Goal: Task Accomplishment & Management: Manage account settings

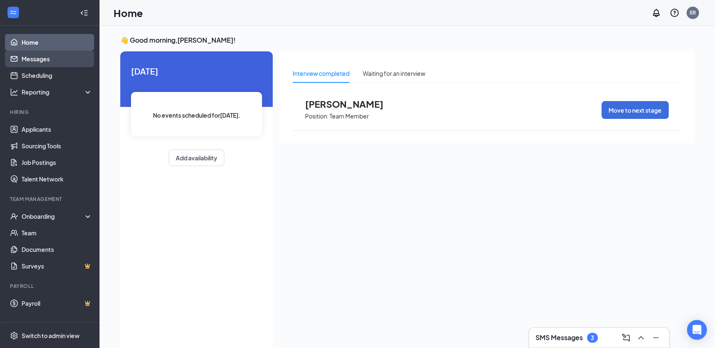
click at [40, 61] on link "Messages" at bounding box center [57, 59] width 71 height 17
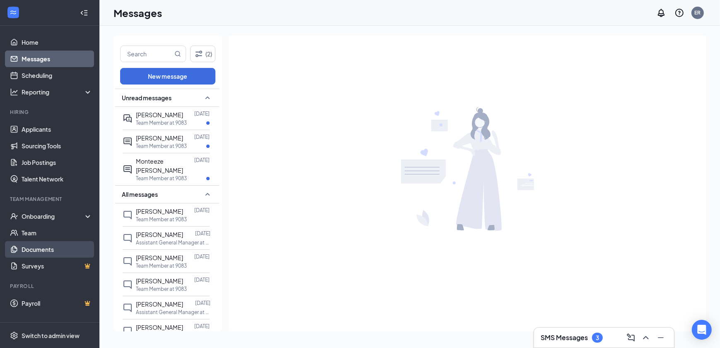
click at [50, 249] on link "Documents" at bounding box center [57, 249] width 71 height 17
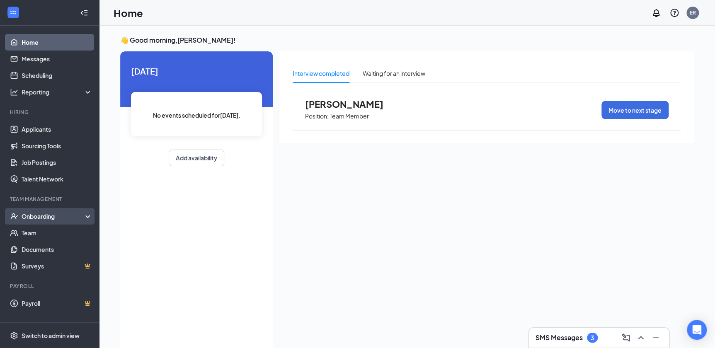
click at [47, 215] on div "Onboarding" at bounding box center [54, 216] width 64 height 8
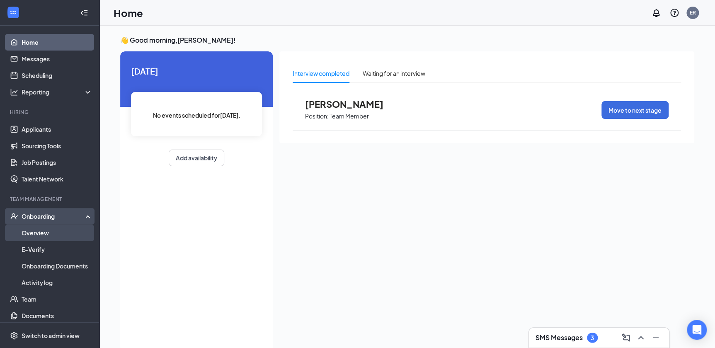
click at [50, 232] on link "Overview" at bounding box center [57, 233] width 71 height 17
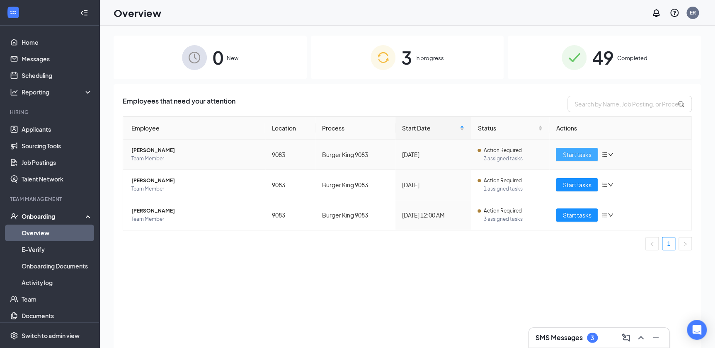
click at [586, 154] on span "Start tasks" at bounding box center [576, 154] width 29 height 9
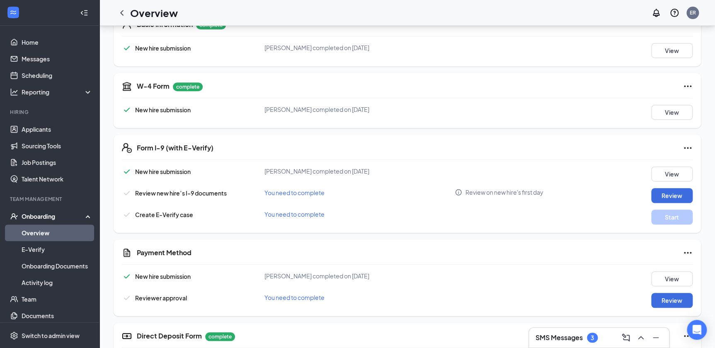
scroll to position [150, 0]
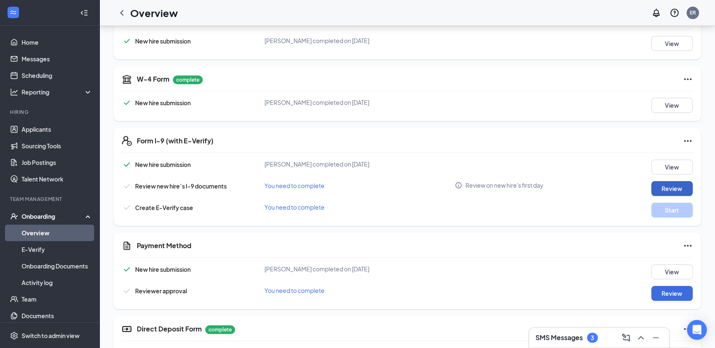
click at [672, 192] on button "Review" at bounding box center [671, 188] width 41 height 15
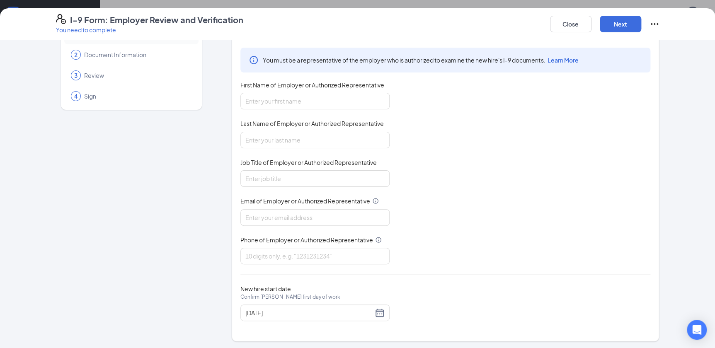
scroll to position [0, 0]
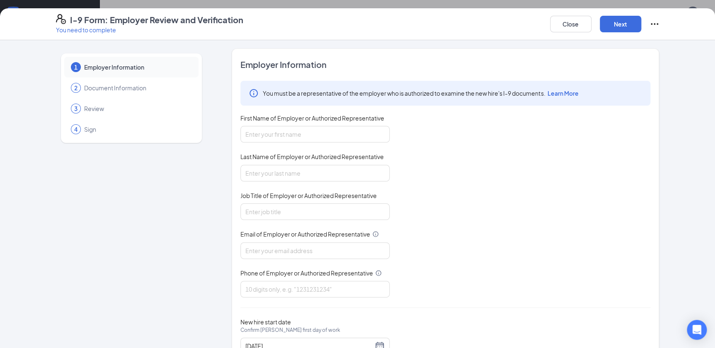
click at [116, 91] on span "Document Information" at bounding box center [137, 88] width 106 height 8
click at [584, 20] on button "Close" at bounding box center [570, 24] width 41 height 17
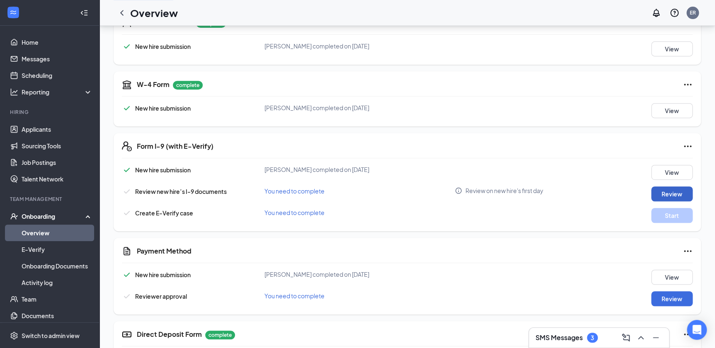
scroll to position [150, 0]
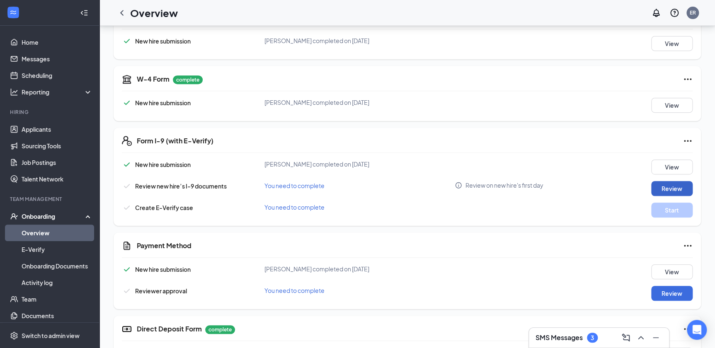
click at [682, 189] on button "Review" at bounding box center [671, 188] width 41 height 15
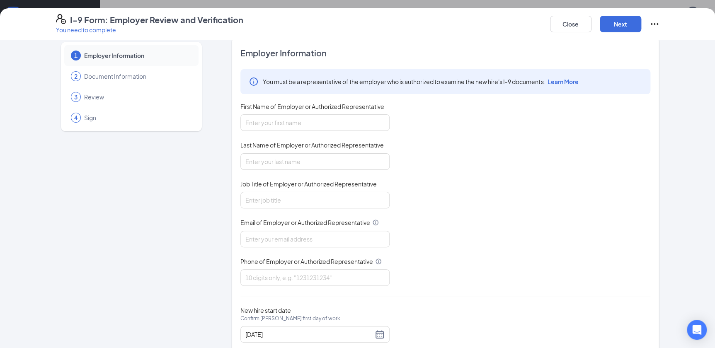
scroll to position [0, 0]
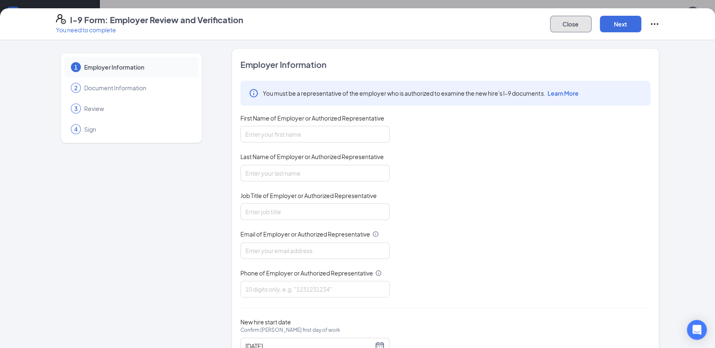
click at [562, 24] on button "Close" at bounding box center [570, 24] width 41 height 17
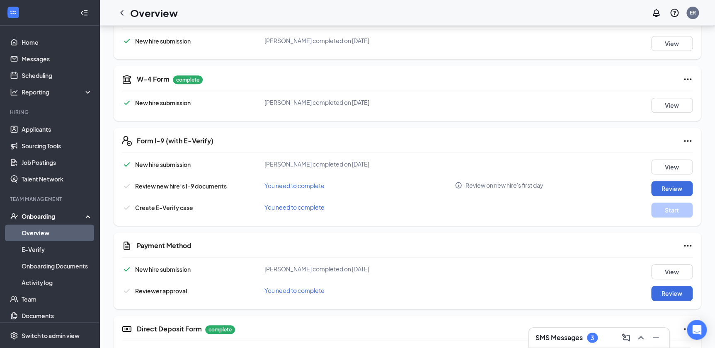
click at [688, 141] on icon "Ellipses" at bounding box center [688, 141] width 10 height 10
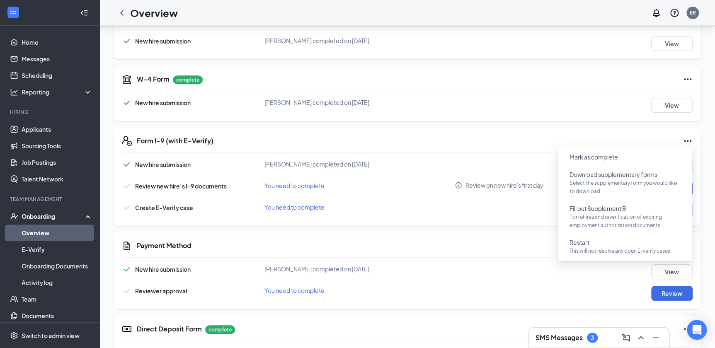
click at [496, 117] on div "W-4 Form complete New hire submission Kenneth A Vasquez completed on Oct 8, 202…" at bounding box center [407, 93] width 587 height 55
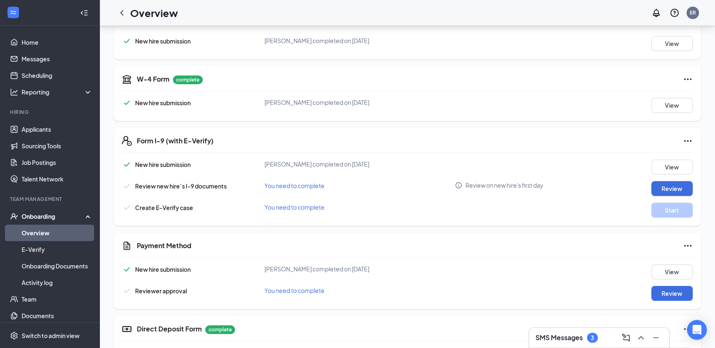
click at [683, 140] on icon "Ellipses" at bounding box center [688, 141] width 10 height 10
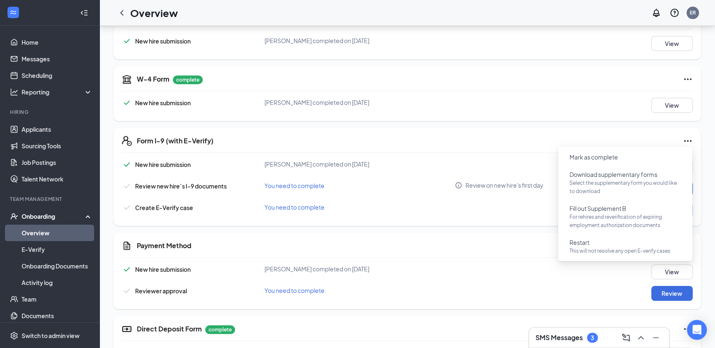
click at [511, 154] on div "Form I-9 (with E-Verify) New hire submission Kenneth A Vasquez completed on Oct…" at bounding box center [407, 177] width 587 height 98
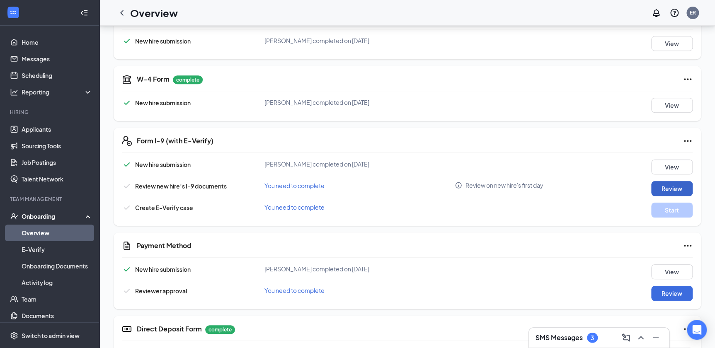
click at [681, 186] on button "Review" at bounding box center [671, 188] width 41 height 15
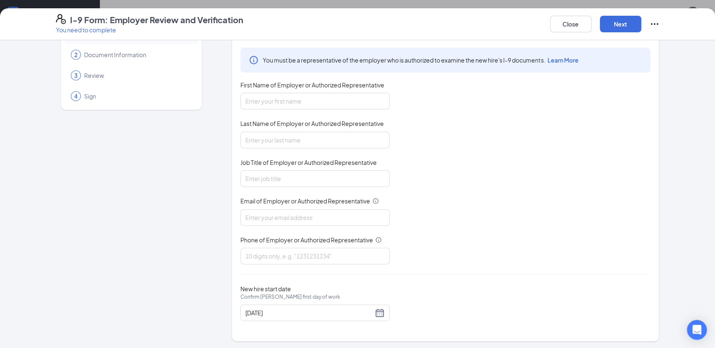
scroll to position [264, 0]
drag, startPoint x: 564, startPoint y: 22, endPoint x: 573, endPoint y: 19, distance: 9.9
click at [565, 22] on button "Close" at bounding box center [570, 24] width 41 height 17
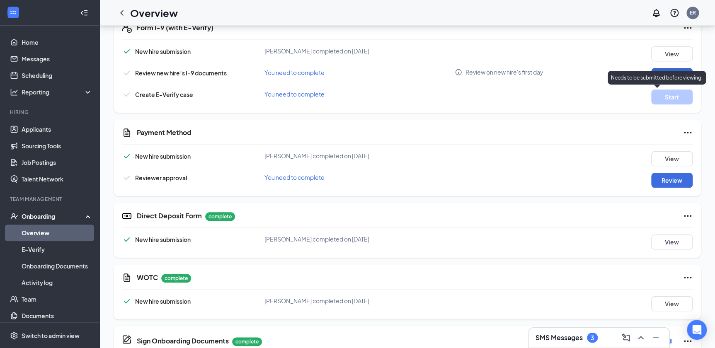
scroll to position [226, 0]
